Goal: Communication & Community: Answer question/provide support

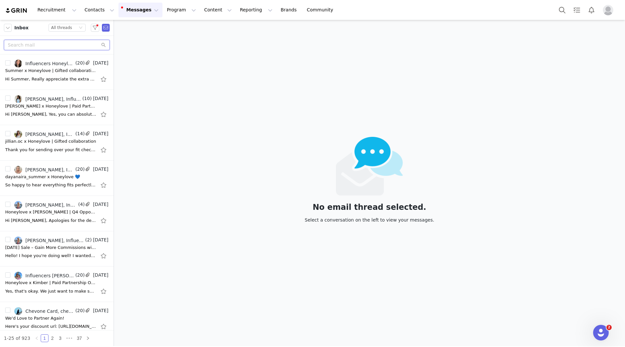
click at [77, 45] on input "text" at bounding box center [57, 45] width 106 height 10
paste input "kellyjohnston@me.com"
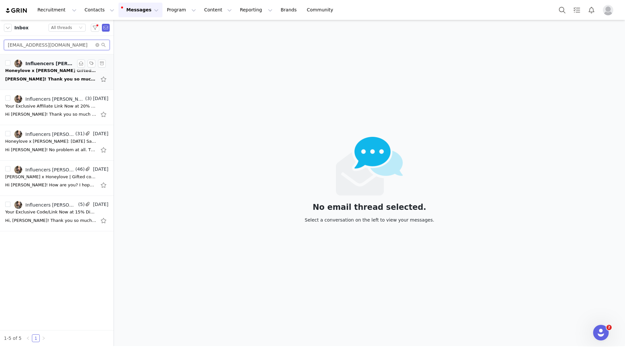
type input "kellyjohnston@me.com"
click at [33, 79] on div "[PERSON_NAME]! Thank you so much. So kind and I truly appreciate it. I am sure …" at bounding box center [50, 79] width 91 height 7
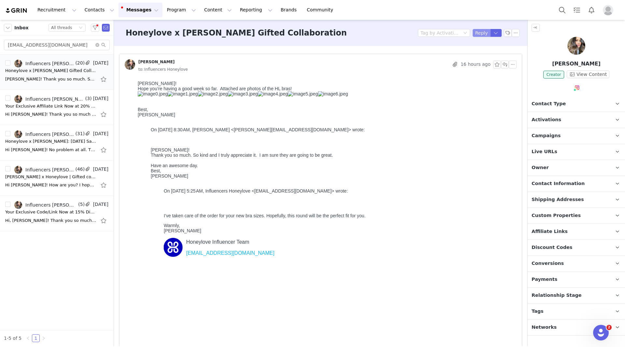
click at [478, 30] on button "Reply" at bounding box center [482, 33] width 18 height 8
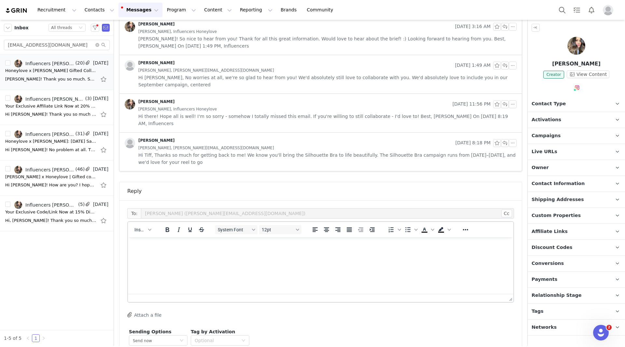
click at [223, 251] on html at bounding box center [321, 246] width 386 height 18
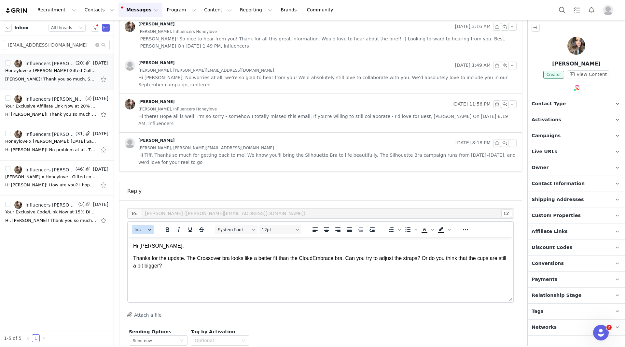
click at [150, 229] on icon "button" at bounding box center [149, 230] width 3 height 2
click at [152, 220] on div "Insert Signature" at bounding box center [166, 223] width 59 height 8
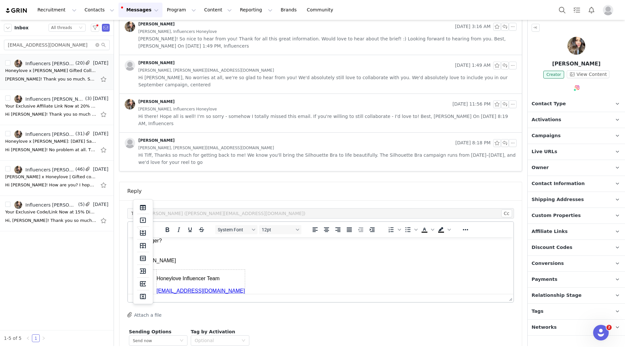
click at [227, 265] on body "Hi Kelly, Thanks for the update. The Crossover bra looks like a better fit than…" at bounding box center [320, 258] width 375 height 83
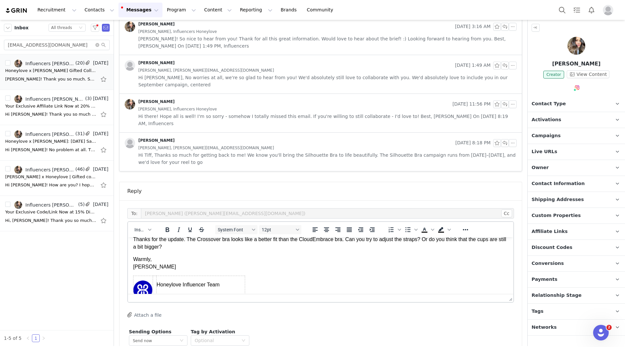
scroll to position [0, 0]
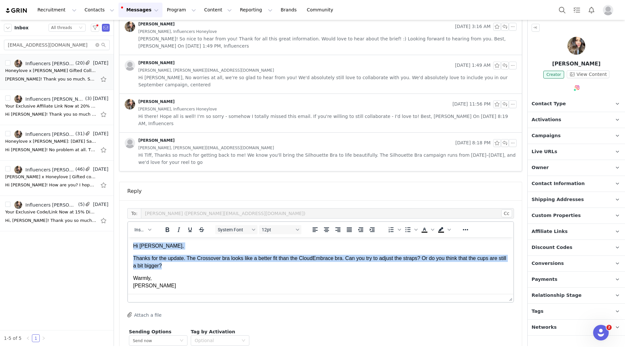
drag, startPoint x: 173, startPoint y: 267, endPoint x: 134, endPoint y: 241, distance: 47.1
click at [134, 241] on html "Hi Kelly, Thanks for the update. The Crossover bra looks like a better fit than…" at bounding box center [321, 283] width 386 height 93
copy body "Hi Kelly, Thanks for the update. The Crossover bra looks like a better fit than…"
click at [235, 249] on p "Hi Kelly," at bounding box center [320, 245] width 375 height 7
drag, startPoint x: 176, startPoint y: 266, endPoint x: 524, endPoint y: 531, distance: 436.8
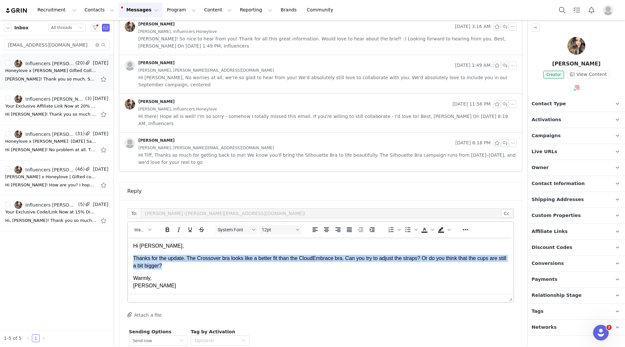
click at [128, 253] on html "Hi Kelly, Thanks for the update. The Crossover bra looks like a better fit than…" at bounding box center [321, 283] width 386 height 93
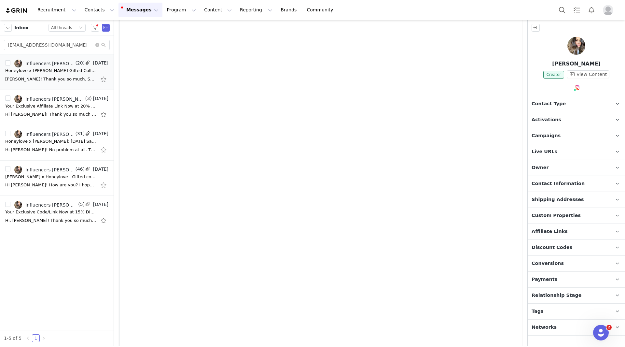
scroll to position [619, 0]
click at [96, 45] on icon "icon: close-circle" at bounding box center [97, 45] width 4 height 4
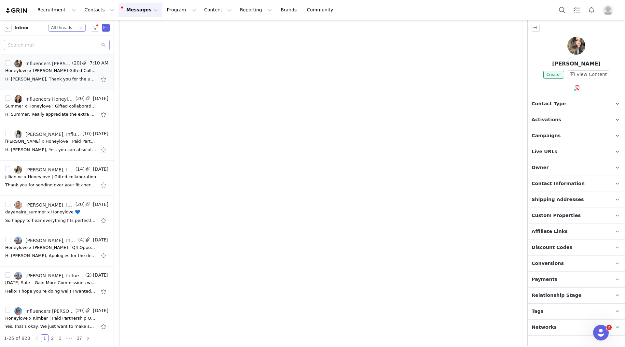
click at [82, 29] on icon "icon: down" at bounding box center [81, 28] width 4 height 4
click at [62, 60] on li "Unread only" at bounding box center [67, 60] width 37 height 10
